Goal: Information Seeking & Learning: Learn about a topic

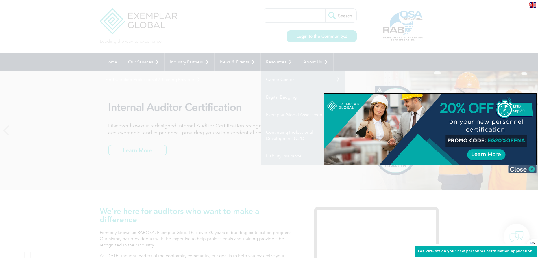
click at [530, 168] on img at bounding box center [523, 169] width 28 height 8
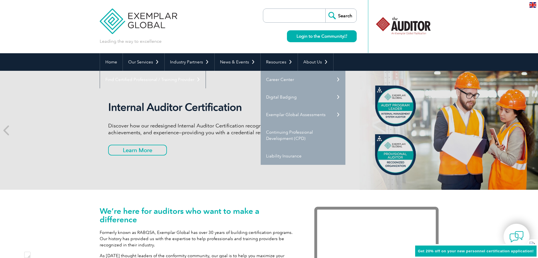
click at [476, 33] on header "Leading the way to excellence Search Login to the Community ▼" at bounding box center [269, 26] width 538 height 53
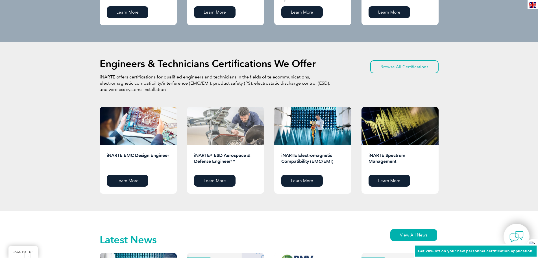
scroll to position [678, 0]
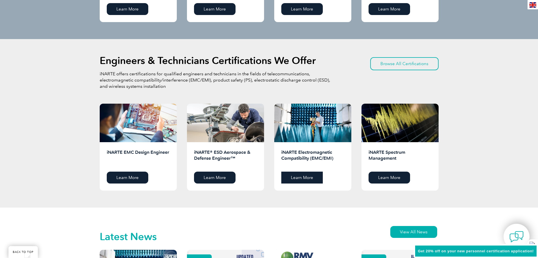
click at [315, 179] on link "Learn More" at bounding box center [303, 177] width 42 height 12
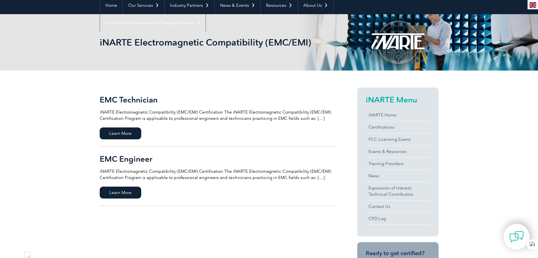
scroll to position [28, 0]
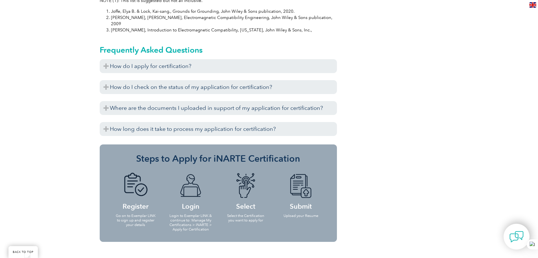
scroll to position [707, 0]
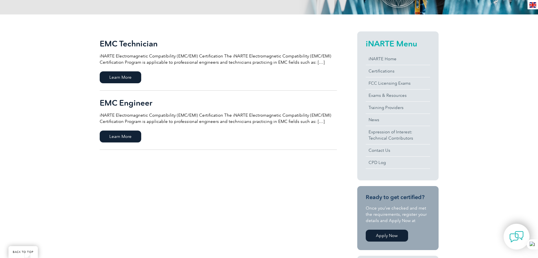
scroll to position [113, 0]
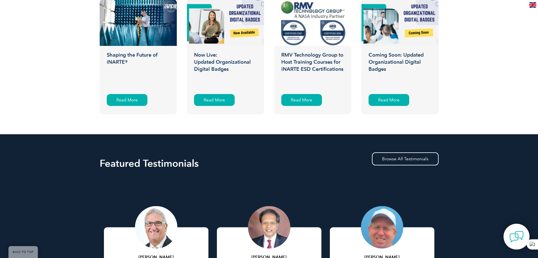
scroll to position [1018, 0]
